Goal: Information Seeking & Learning: Check status

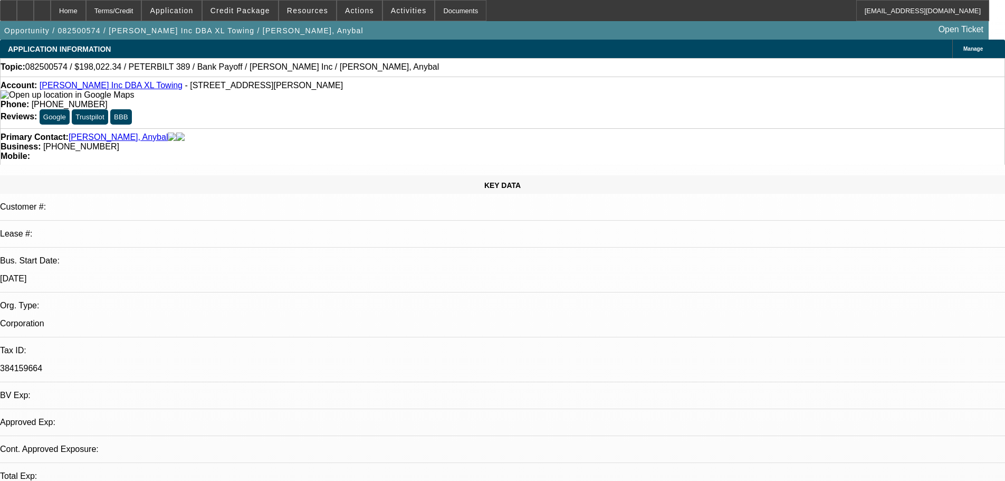
select select "0"
select select "2"
select select "0.15"
select select "4"
select select "0"
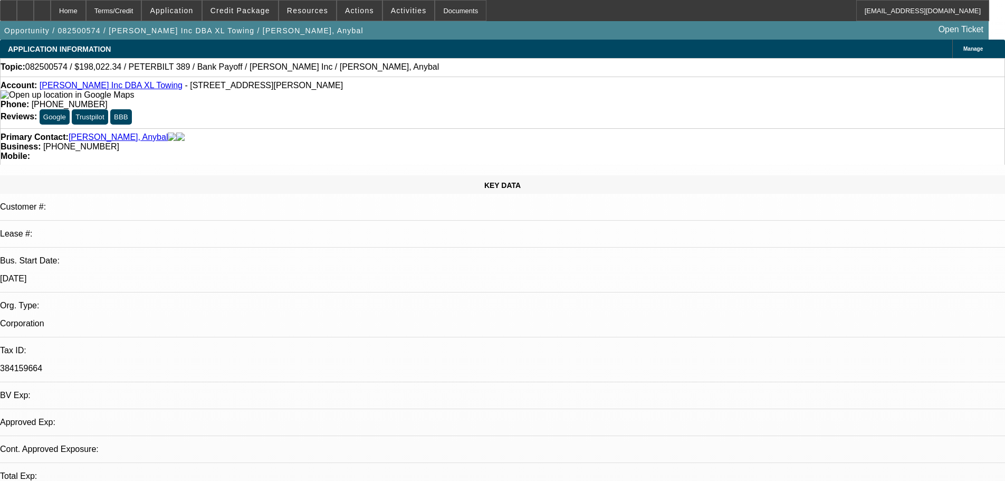
select select "2"
select select "0.15"
select select "4"
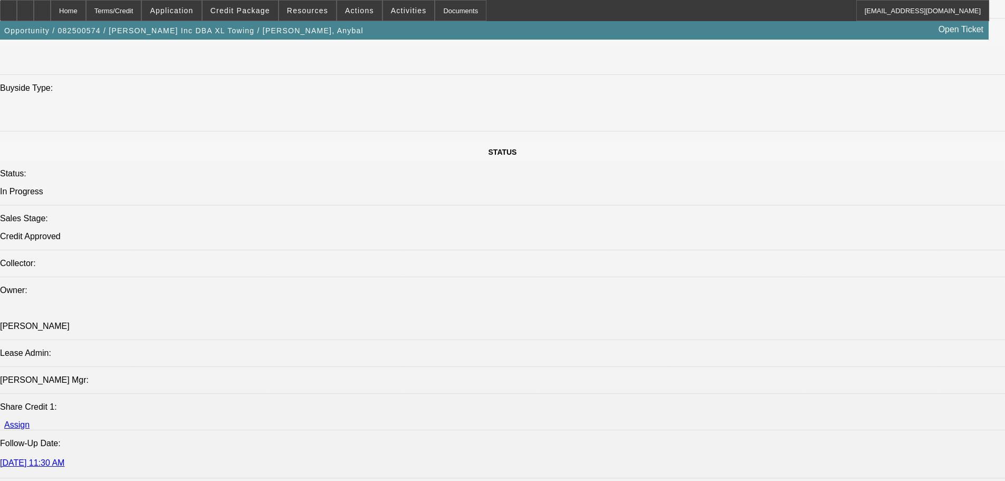
scroll to position [1108, 0]
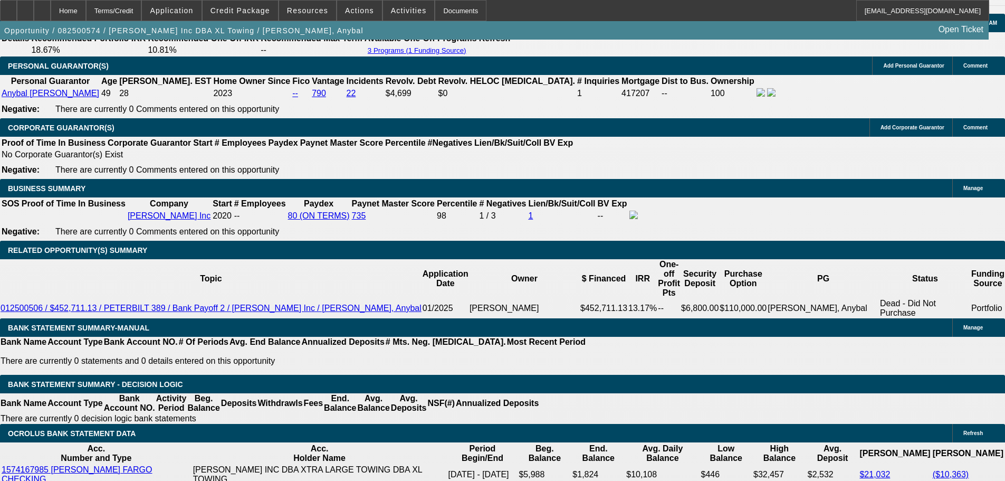
scroll to position [1530, 0]
